Goal: Task Accomplishment & Management: Manage account settings

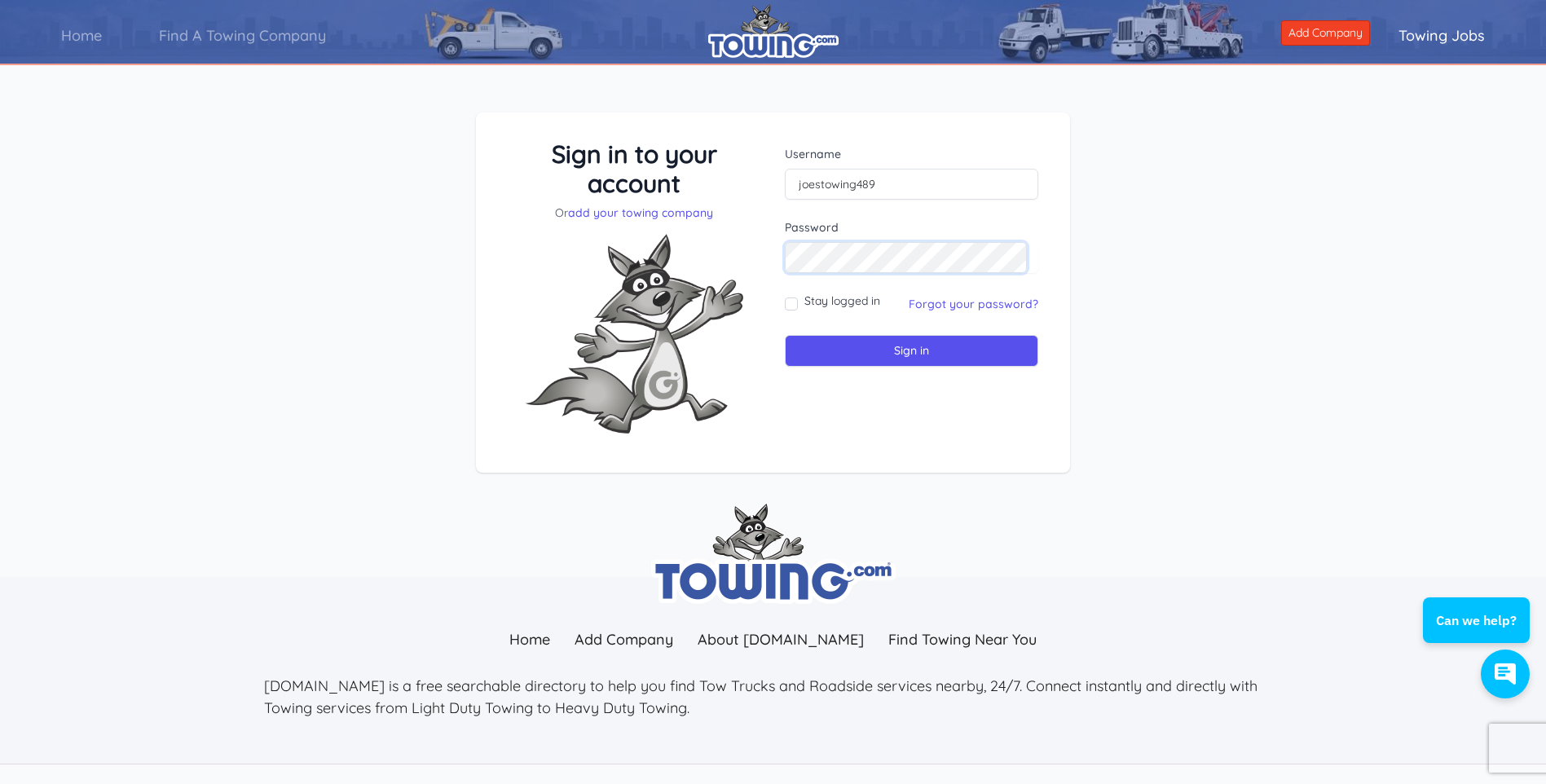
click at [785, 335] on input "Sign in" at bounding box center [912, 350] width 254 height 32
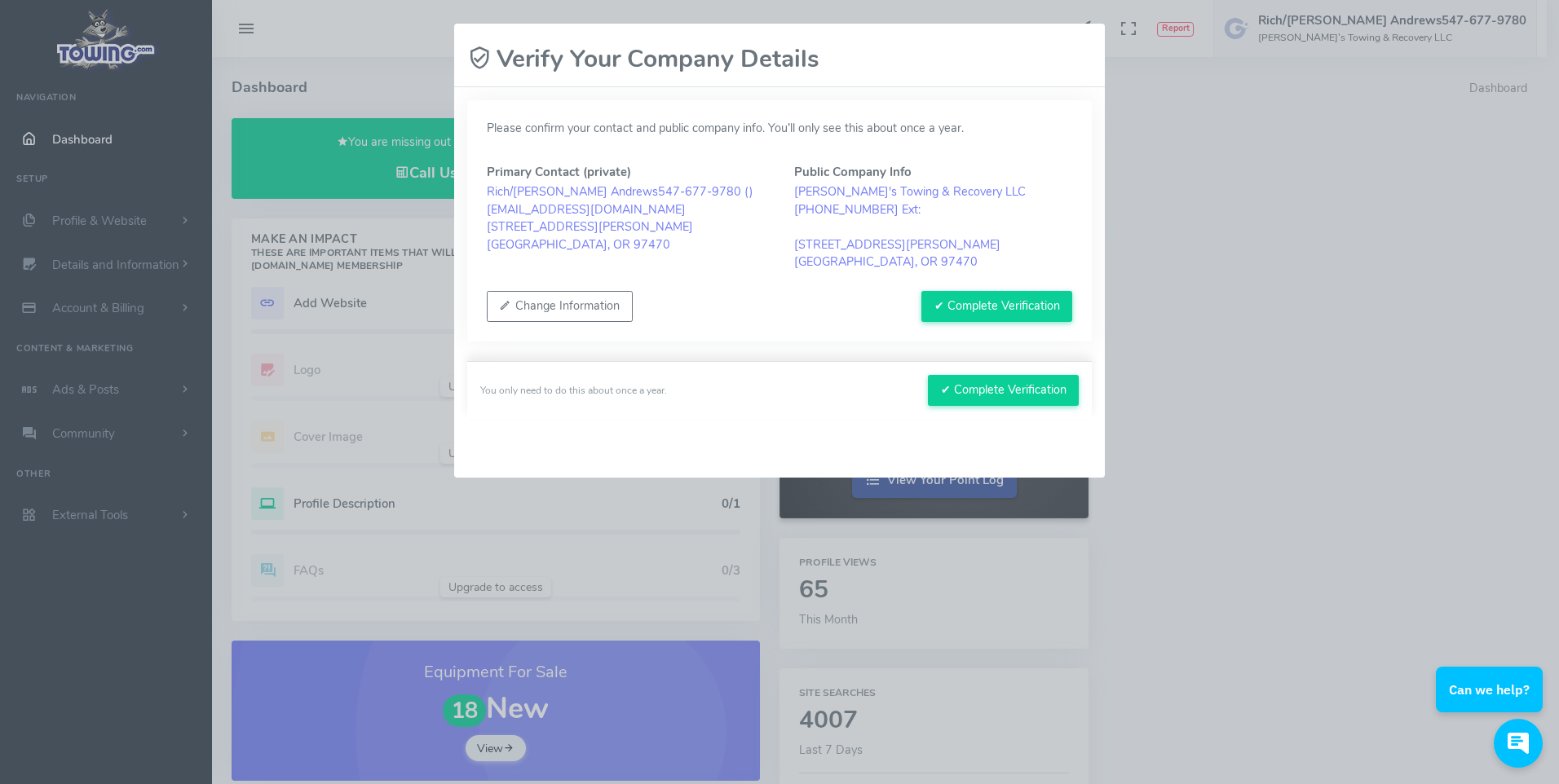
click at [508, 190] on blockquote "Rich/Joe Andrews547-677-9780 ( ) joestowing489@msn.com 4440 North East Douglas …" at bounding box center [626, 219] width 278 height 70
click at [599, 302] on button "Change Information" at bounding box center [560, 307] width 146 height 31
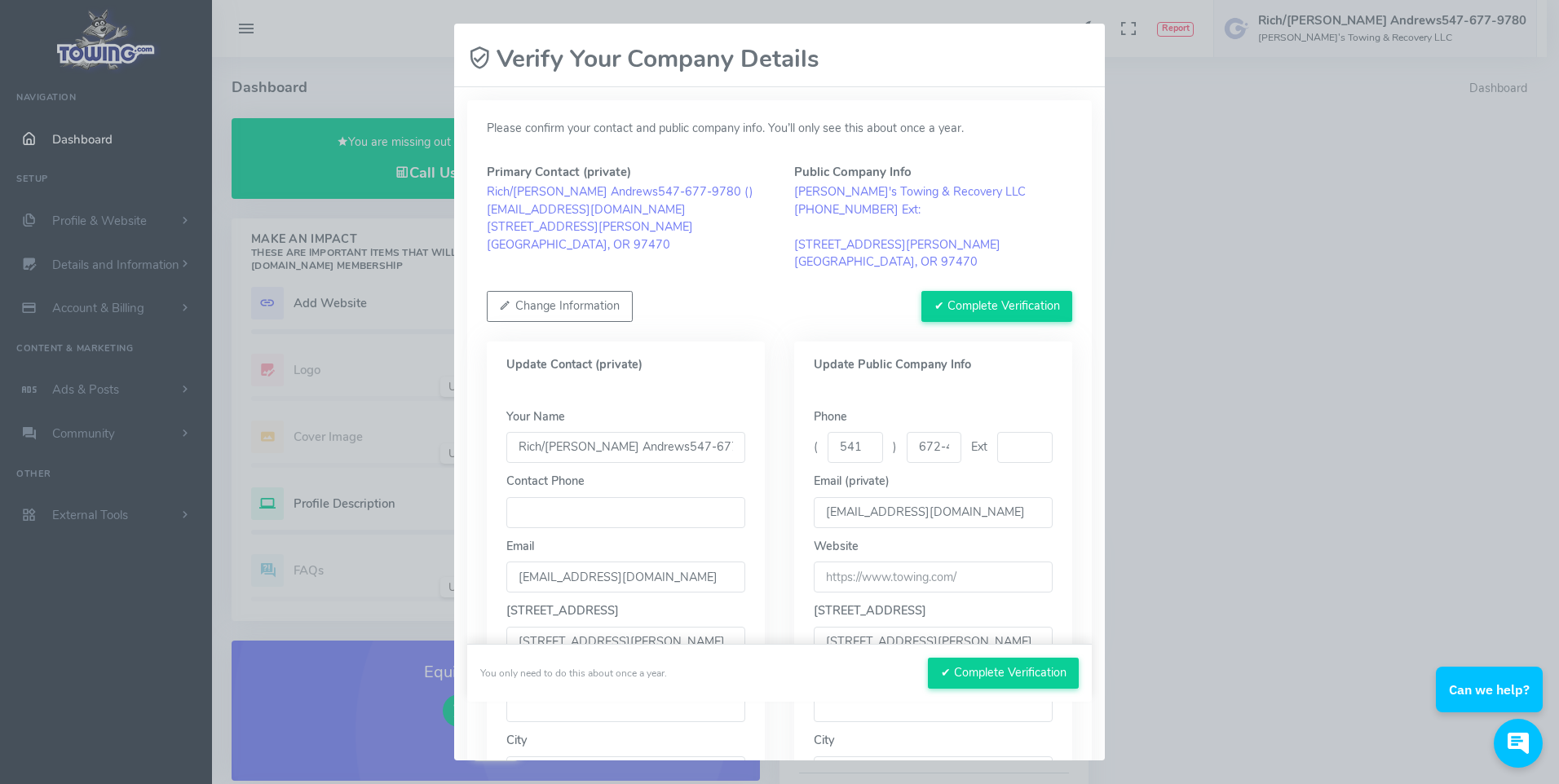
click at [541, 442] on input "Rich/[PERSON_NAME] Andrews547-677-9780" at bounding box center [626, 448] width 239 height 31
click at [673, 443] on input "Joe Andrews547-677-9780" at bounding box center [626, 448] width 239 height 31
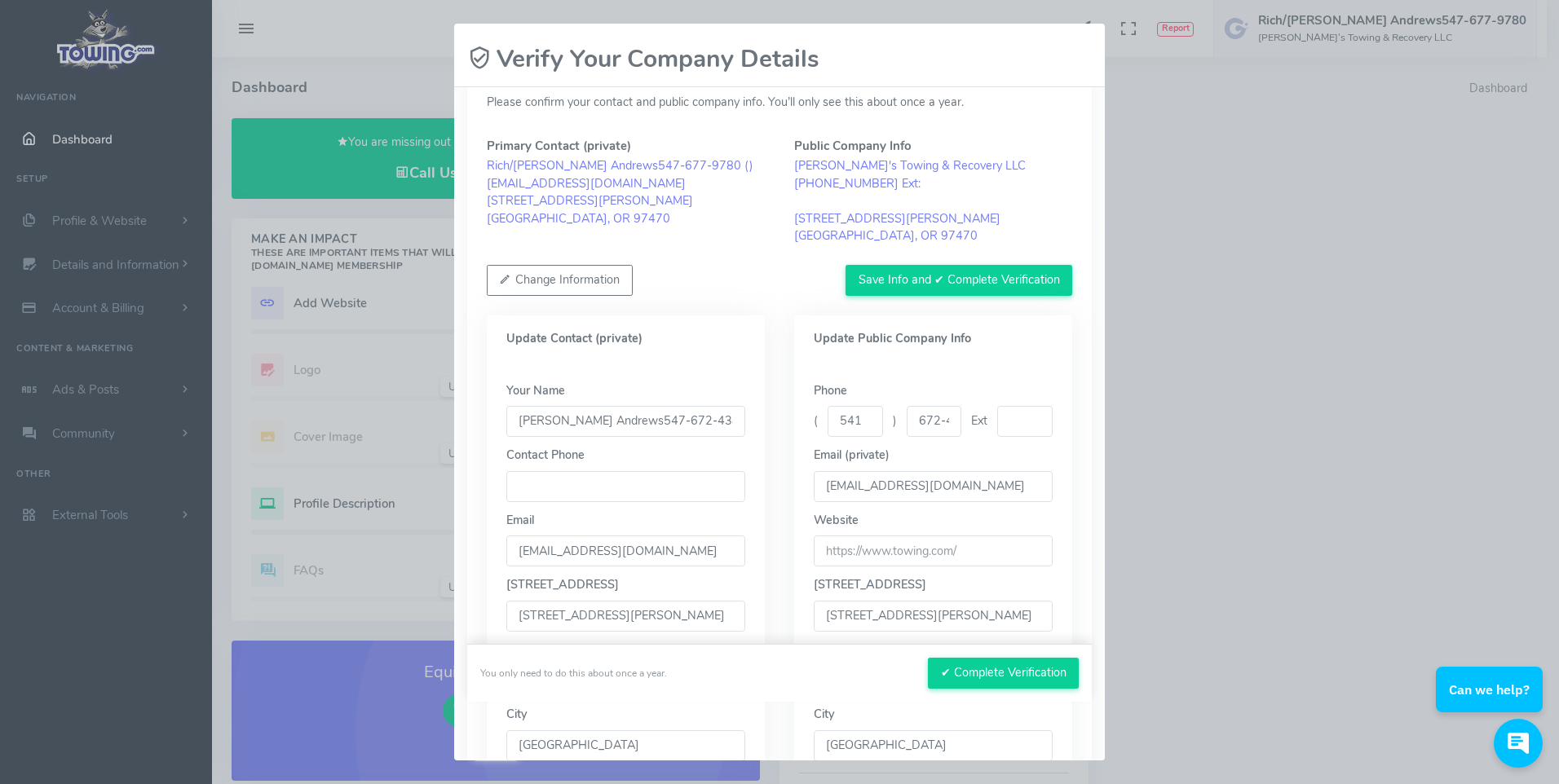
scroll to position [25, 0]
type input "Joe Andrews547-672-4388"
click at [1015, 421] on input "text" at bounding box center [1025, 422] width 56 height 31
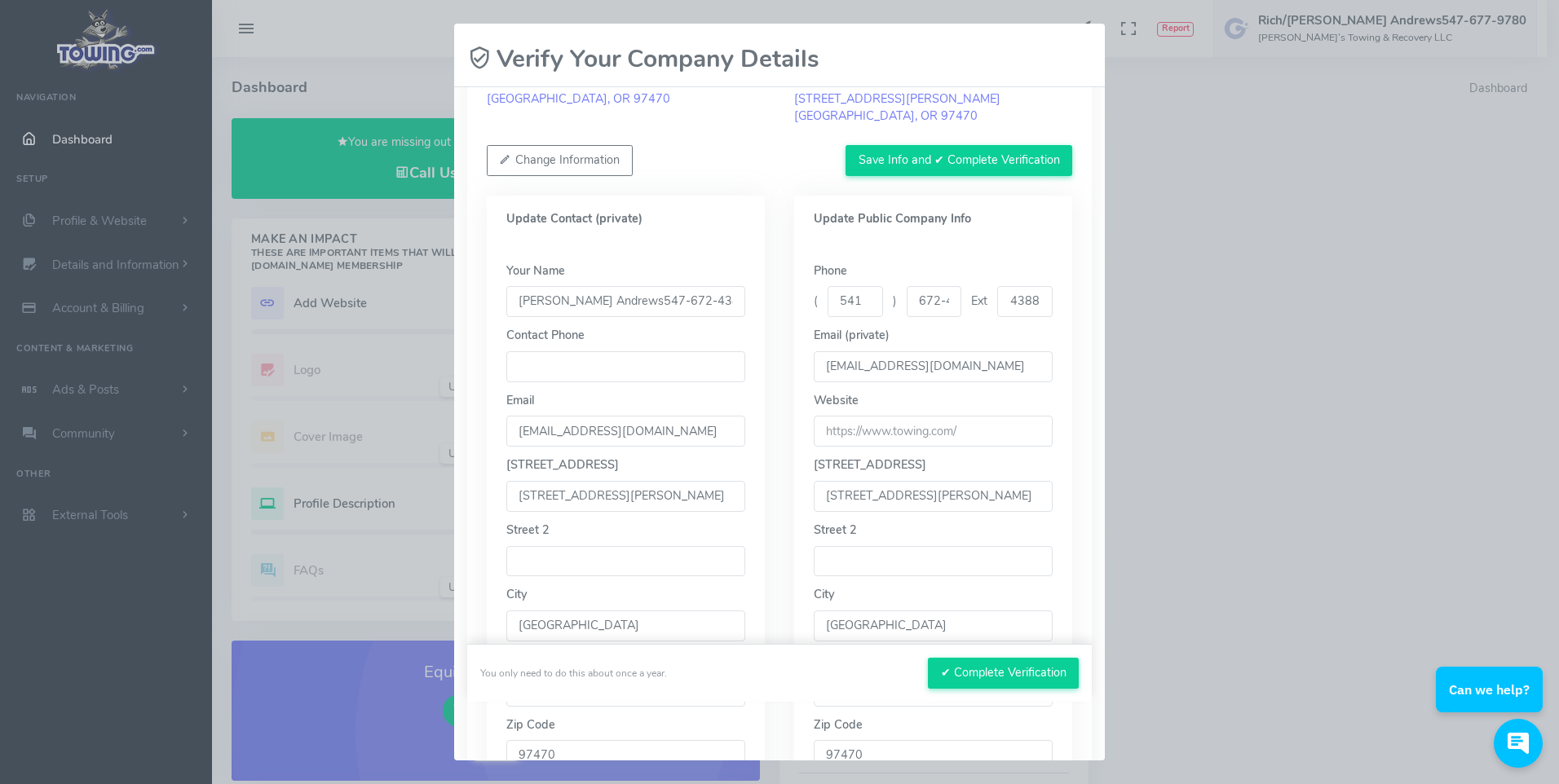
scroll to position [188, 0]
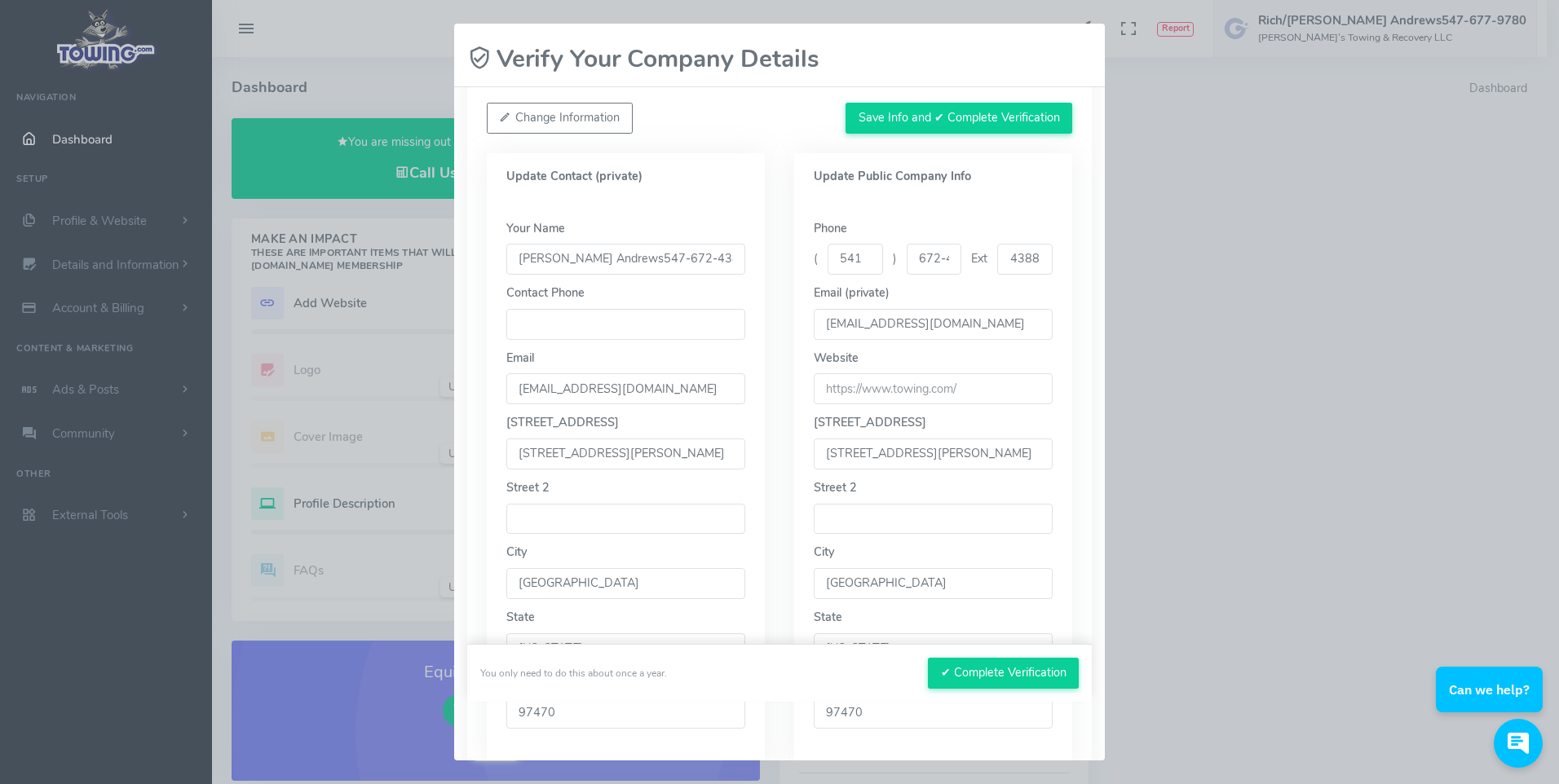
type input "4388"
click at [608, 254] on input "Joe Andrews547-672-4388" at bounding box center [626, 259] width 239 height 31
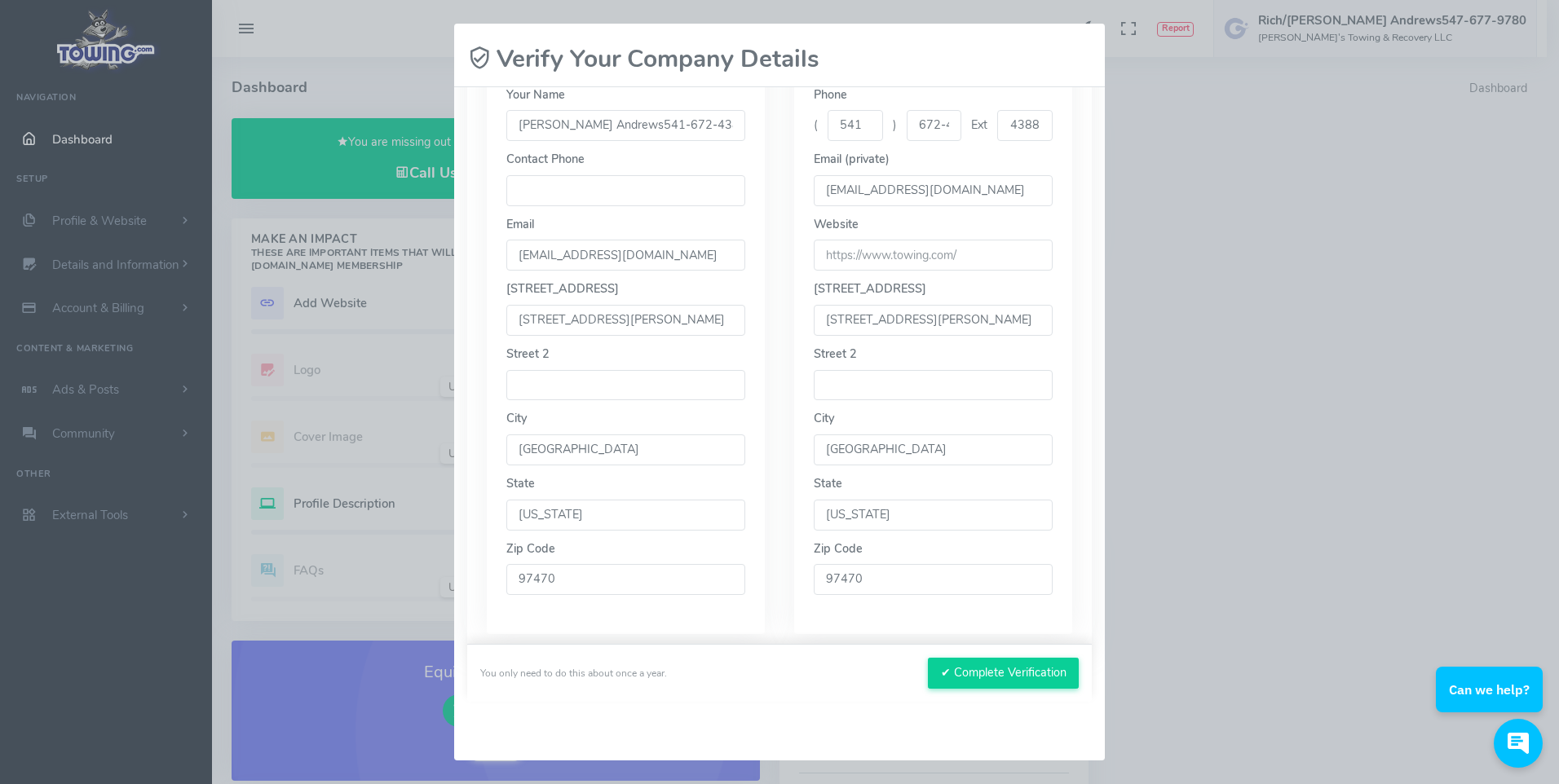
scroll to position [351, 0]
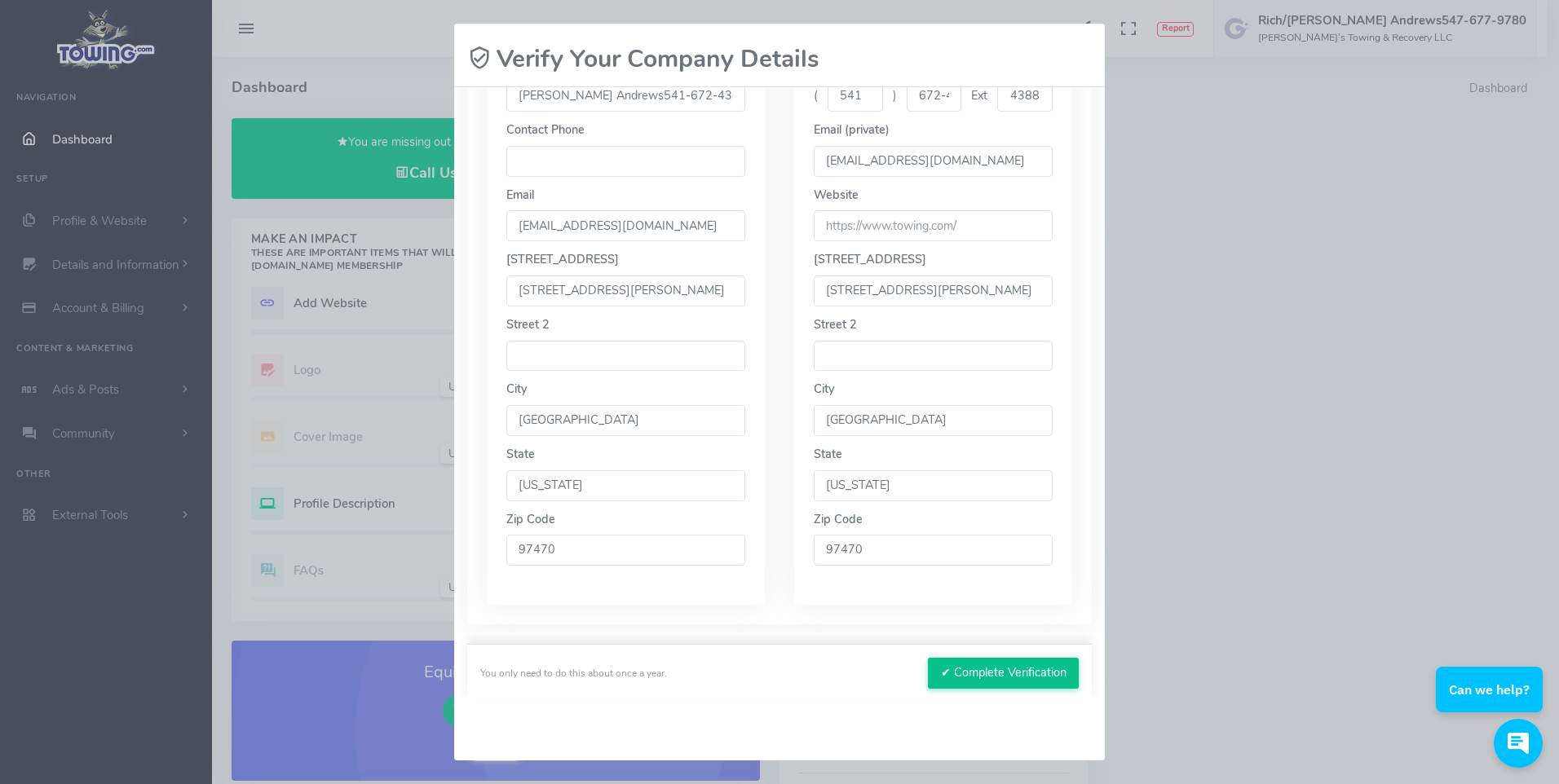
type input "Joe Andrews541-672-4388"
click at [1029, 673] on button "✔ Complete Verification" at bounding box center [1003, 674] width 151 height 31
click at [978, 672] on button "✔ Complete Verification" at bounding box center [1003, 674] width 151 height 31
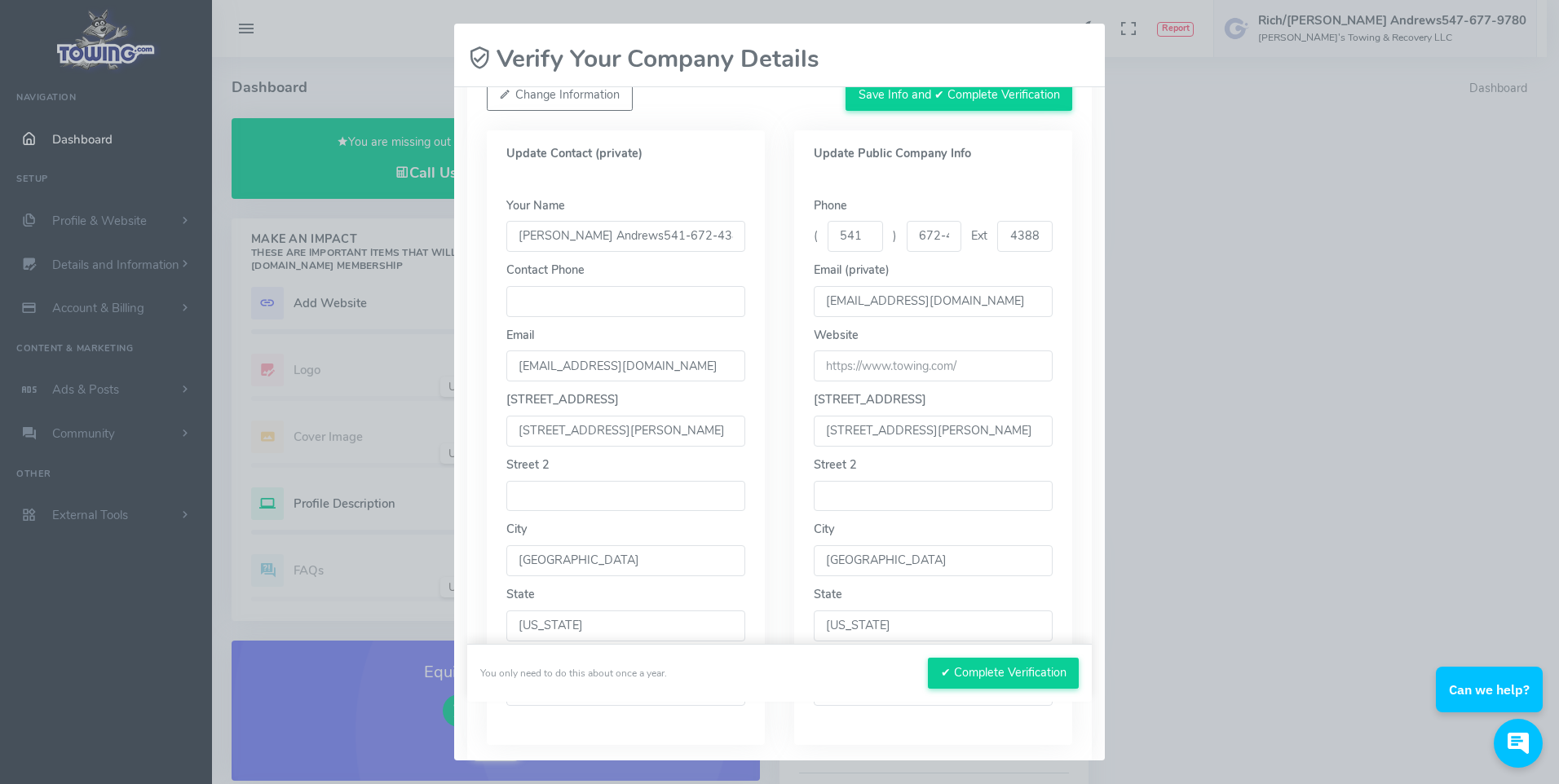
scroll to position [0, 0]
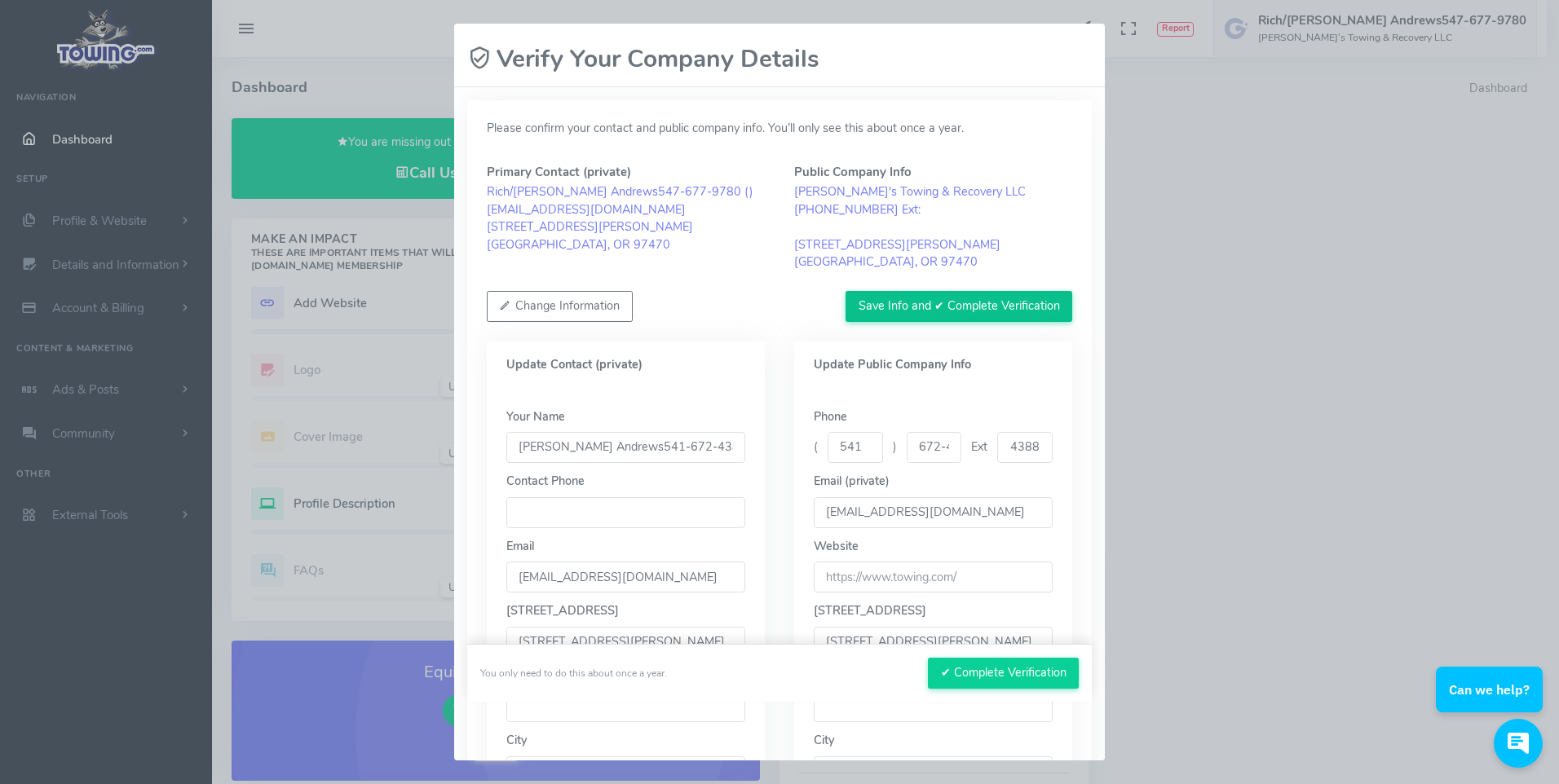
click at [958, 299] on button "Save Info and ✔ Complete Verification" at bounding box center [959, 307] width 227 height 31
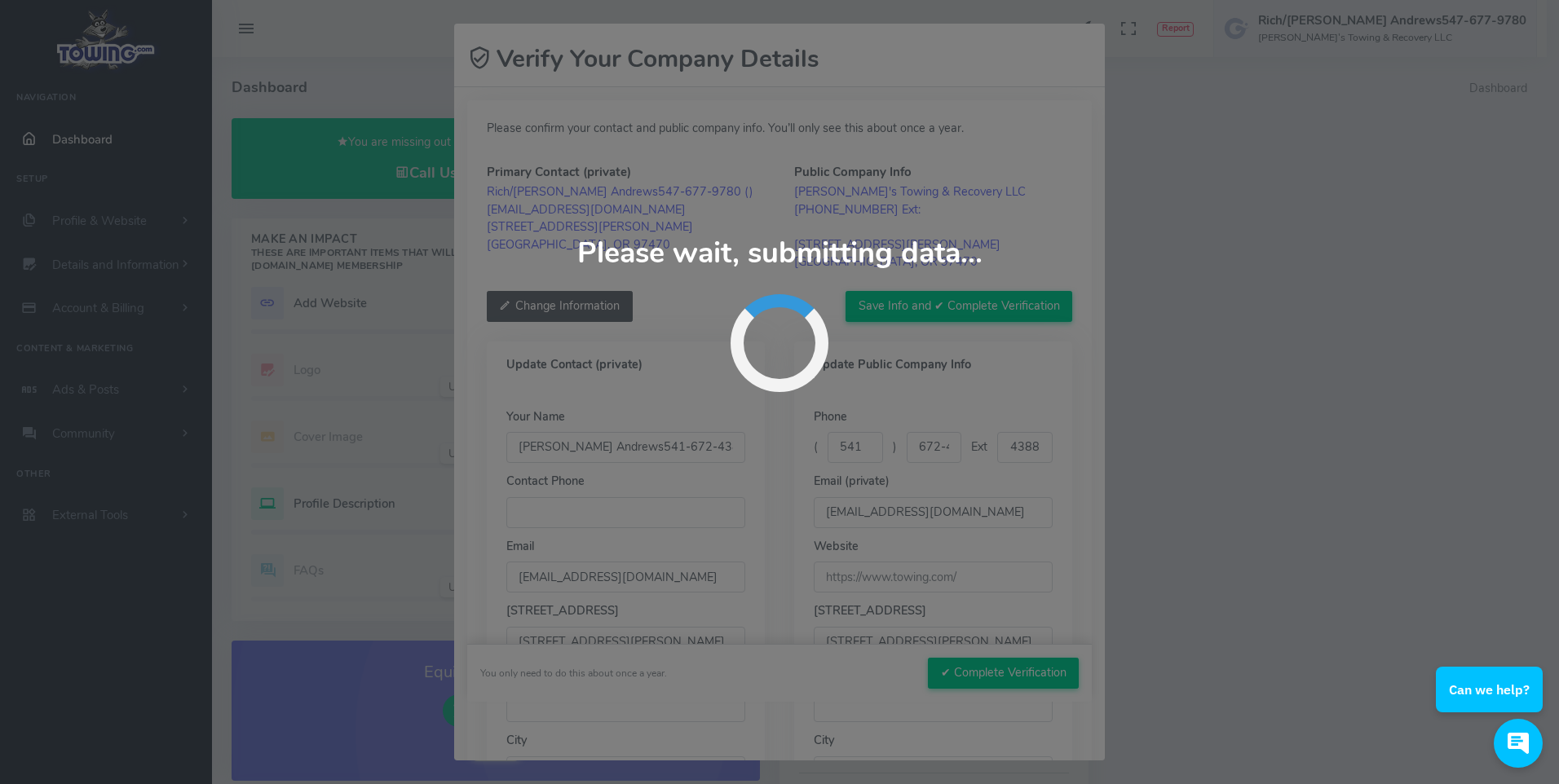
click at [595, 303] on button "Change Information" at bounding box center [560, 307] width 146 height 31
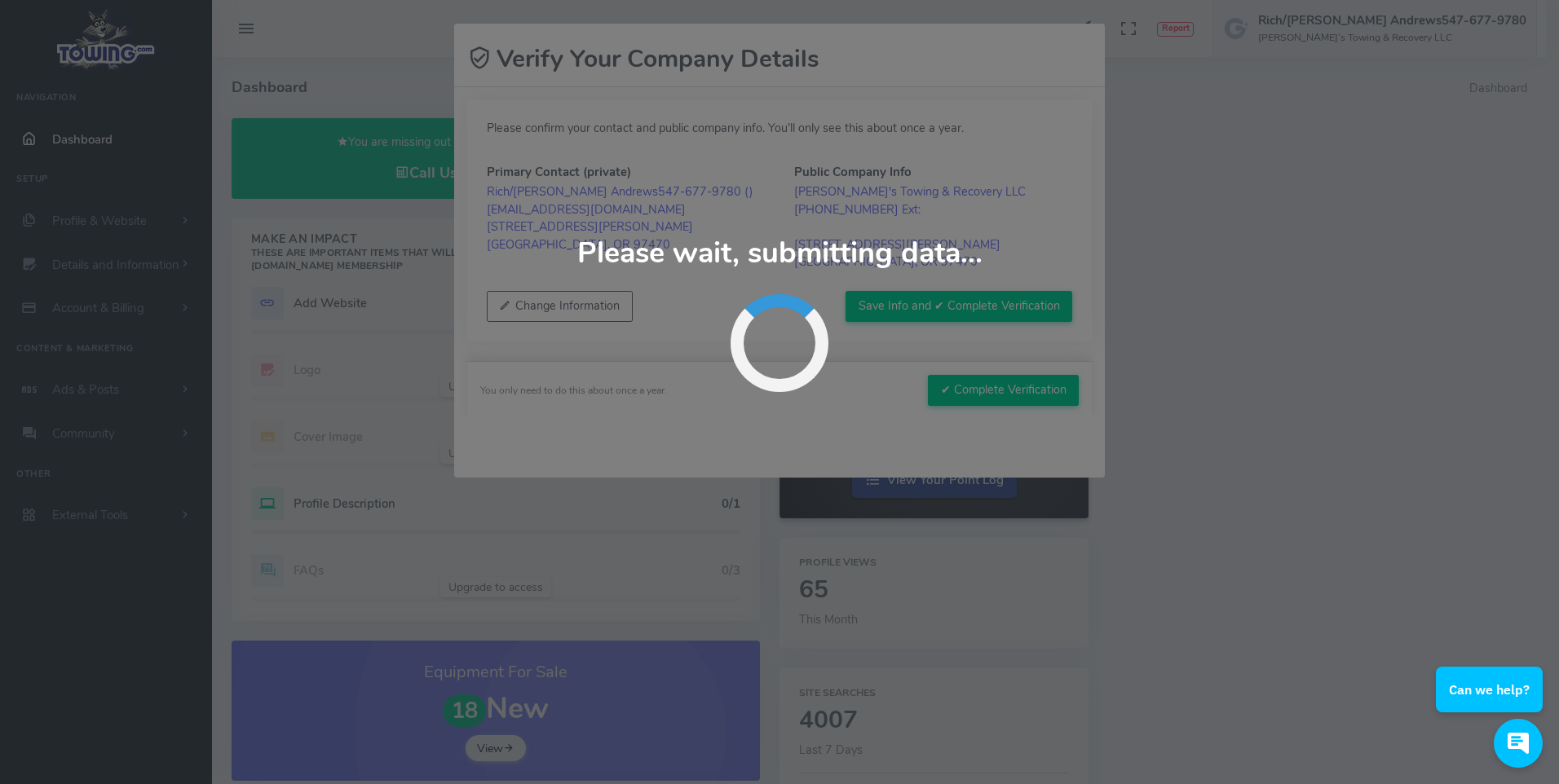
click at [1228, 452] on div "Please wait, submitting data... Verify Your Company Details Please confirm your…" at bounding box center [780, 392] width 1559 height 784
click at [1186, 457] on div "Please wait, submitting data... Verify Your Company Details Please confirm your…" at bounding box center [780, 392] width 1559 height 784
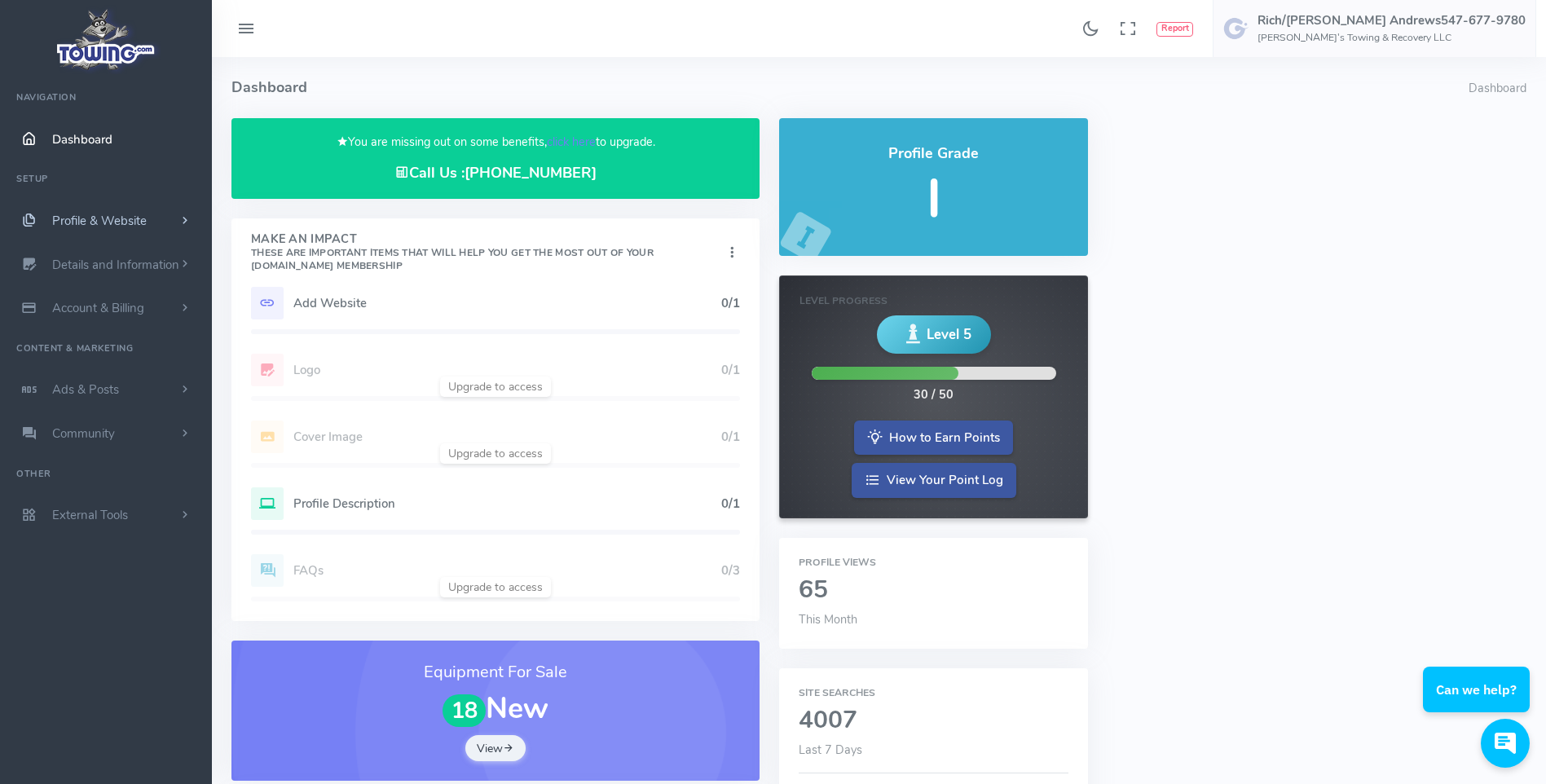
click at [91, 222] on span "Profile & Website" at bounding box center [100, 221] width 95 height 16
click at [185, 222] on span "scrollable content" at bounding box center [185, 221] width 16 height 15
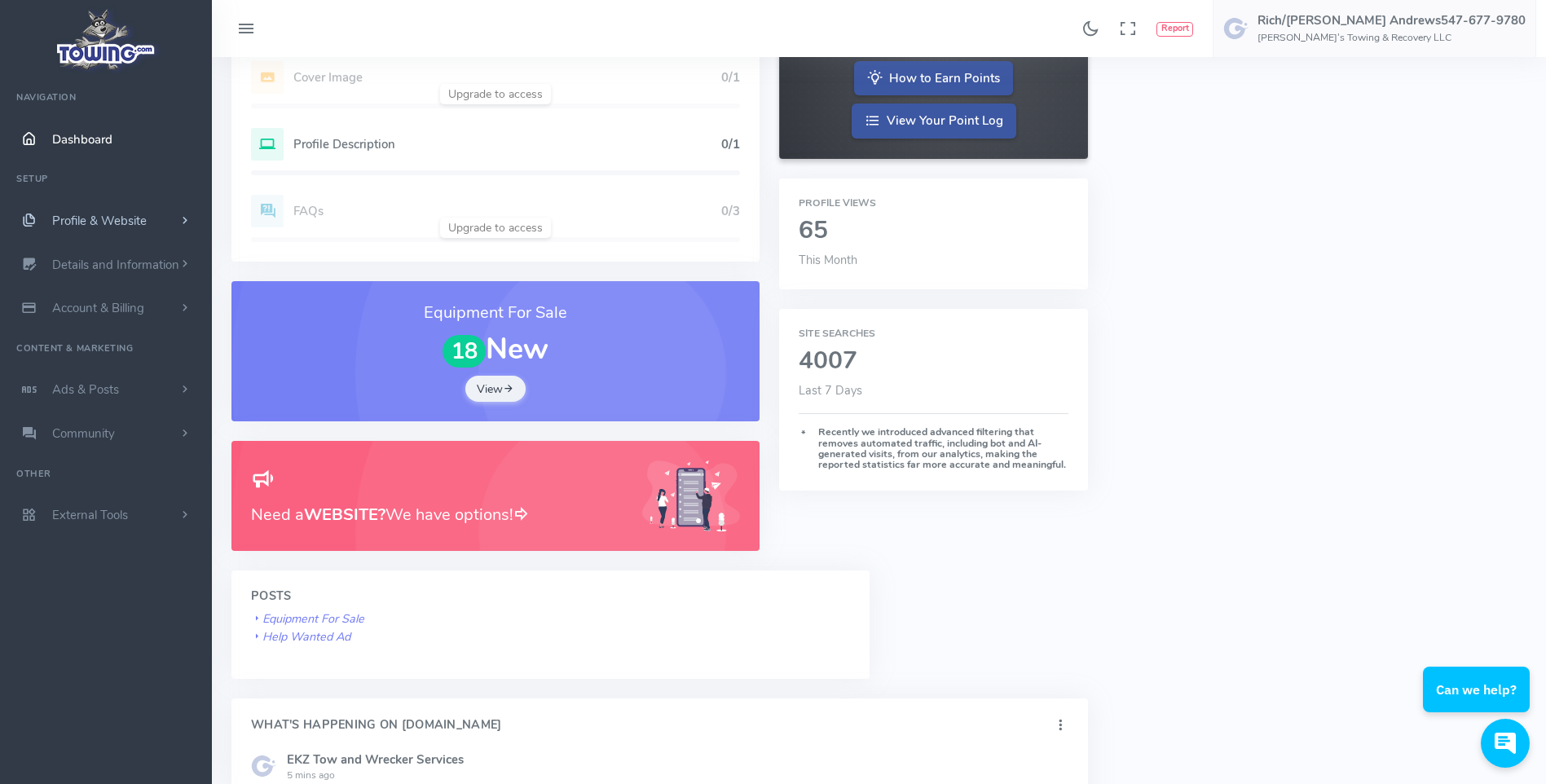
scroll to position [408, 0]
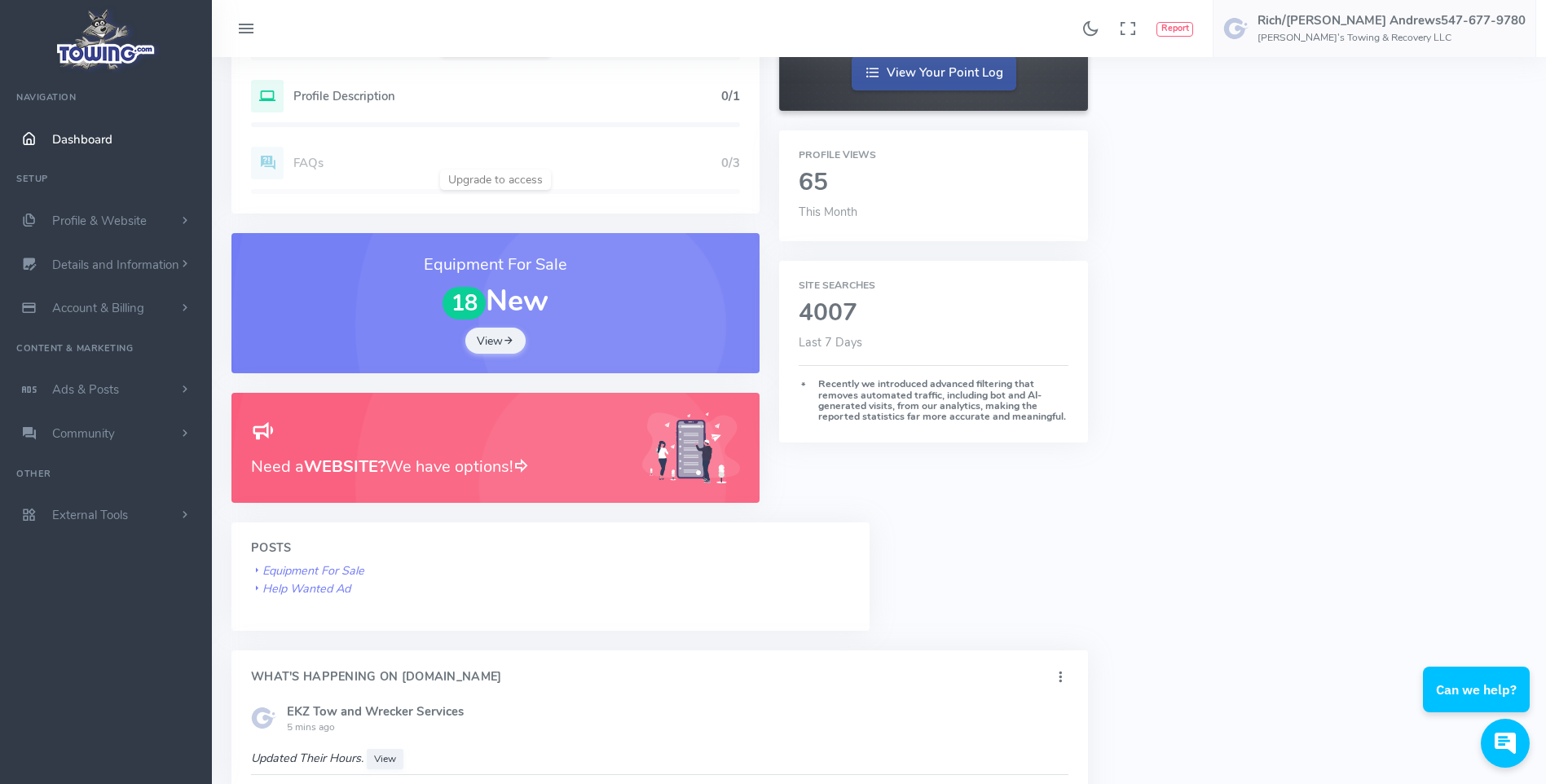
click at [521, 304] on h1 "18 New" at bounding box center [496, 303] width 489 height 34
click at [494, 349] on link "View" at bounding box center [496, 340] width 61 height 26
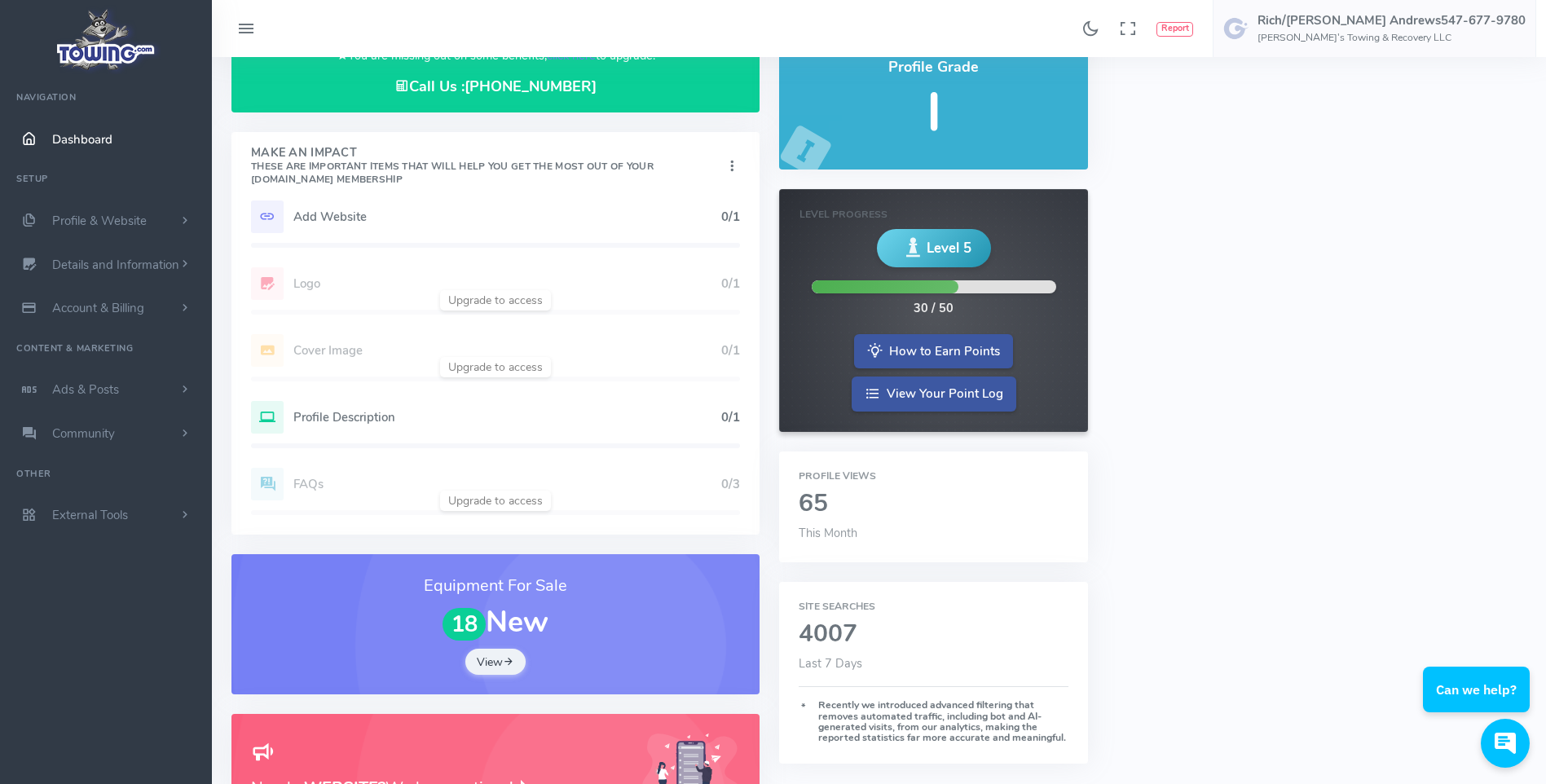
scroll to position [0, 0]
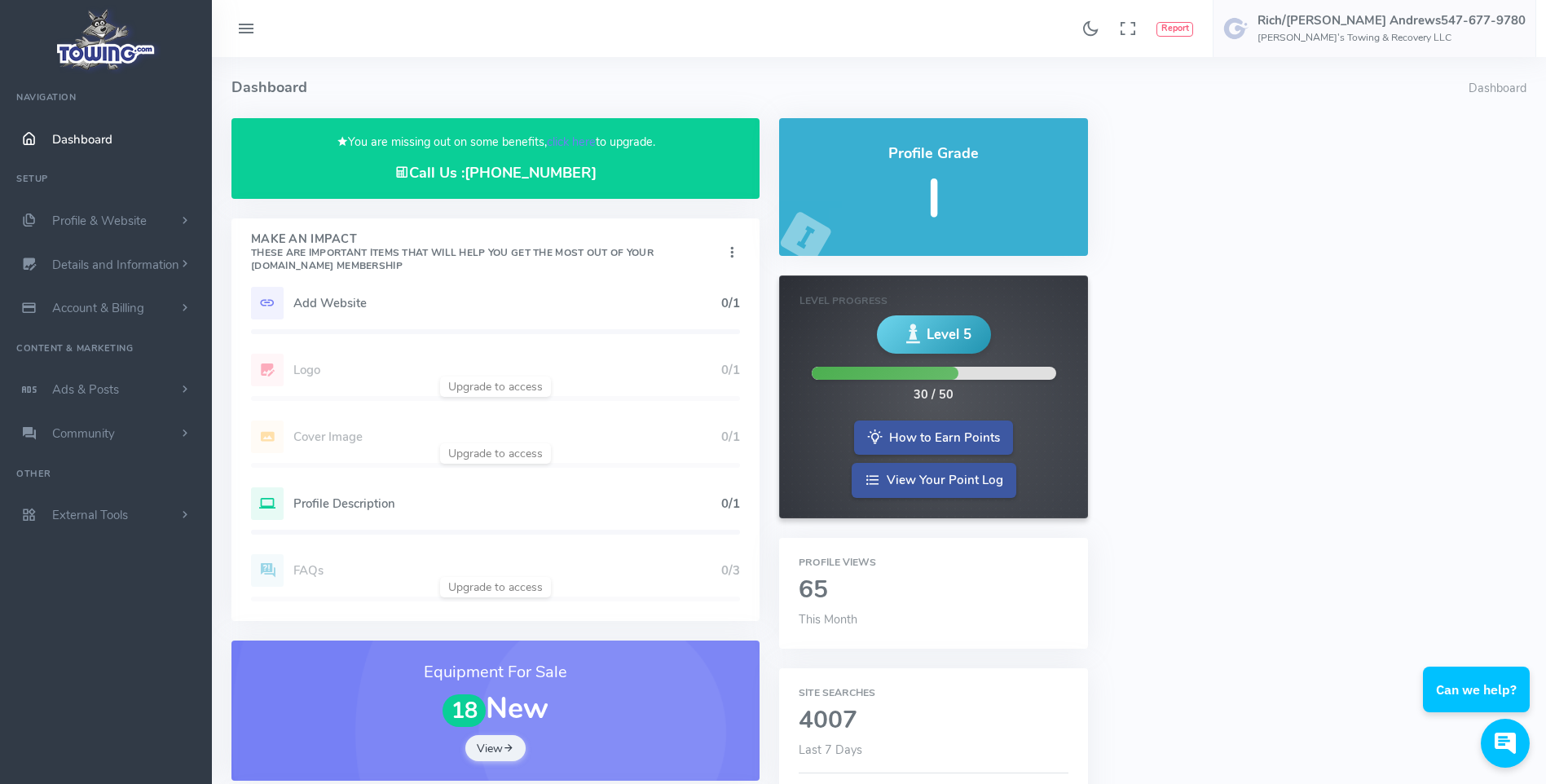
click at [296, 490] on div "Profile Description 0/1" at bounding box center [496, 504] width 489 height 33
